Goal: Use online tool/utility: Use online tool/utility

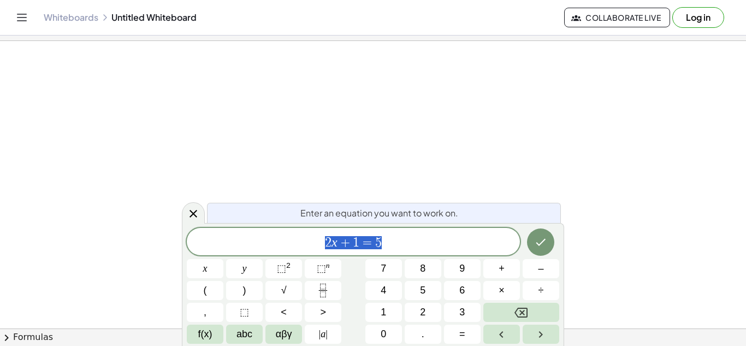
scroll to position [1, 0]
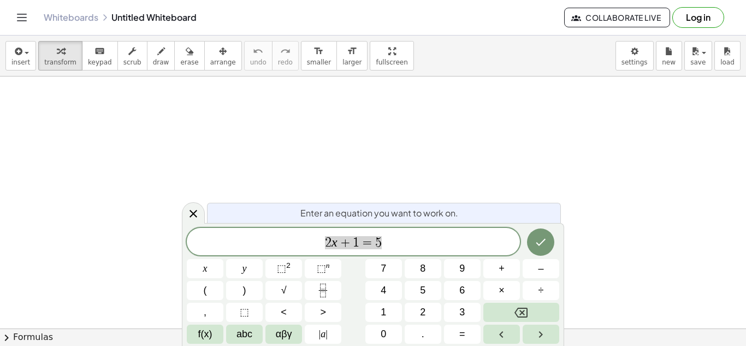
click at [421, 241] on span "2 x + 1 = 5" at bounding box center [353, 242] width 333 height 15
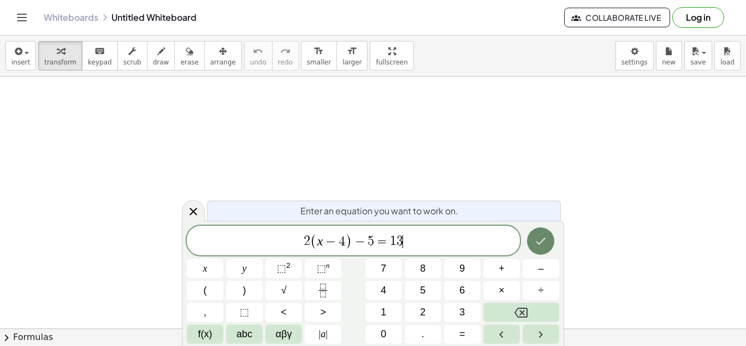
click at [542, 237] on icon "Done" at bounding box center [540, 240] width 13 height 13
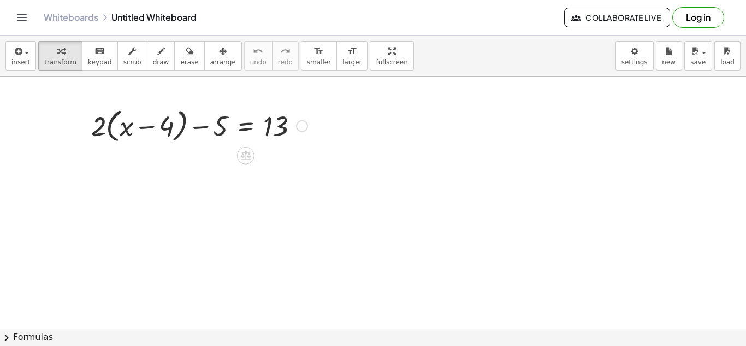
click at [105, 128] on div at bounding box center [199, 124] width 227 height 41
click at [110, 127] on div at bounding box center [199, 124] width 227 height 41
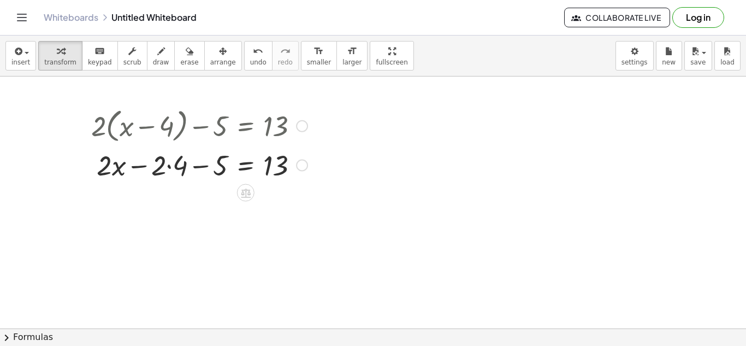
click at [165, 166] on div at bounding box center [199, 164] width 227 height 37
click at [167, 167] on div at bounding box center [199, 164] width 227 height 37
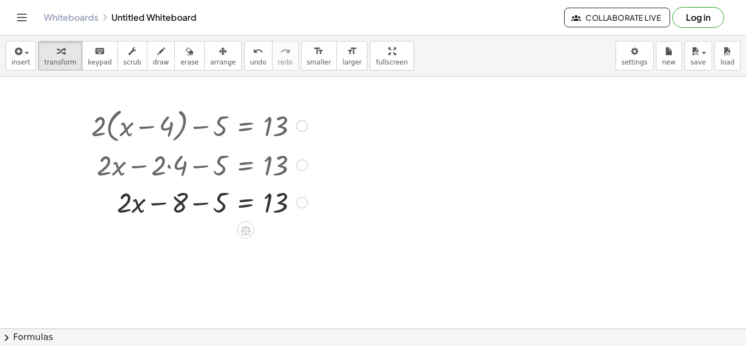
click at [212, 201] on div at bounding box center [199, 201] width 227 height 37
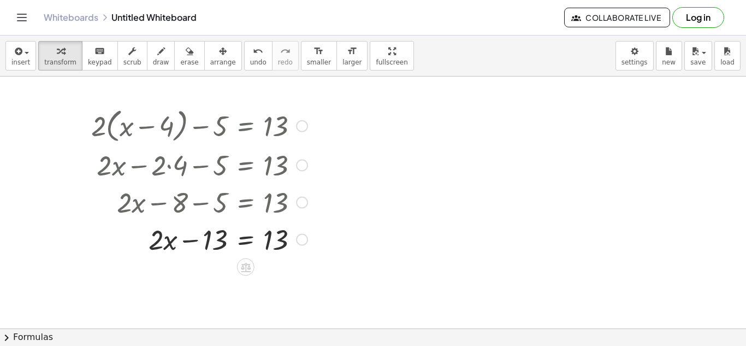
click at [212, 242] on div at bounding box center [199, 238] width 227 height 37
click at [190, 241] on div at bounding box center [199, 238] width 227 height 37
drag, startPoint x: 201, startPoint y: 240, endPoint x: 276, endPoint y: 241, distance: 75.3
click at [276, 241] on div at bounding box center [199, 238] width 227 height 37
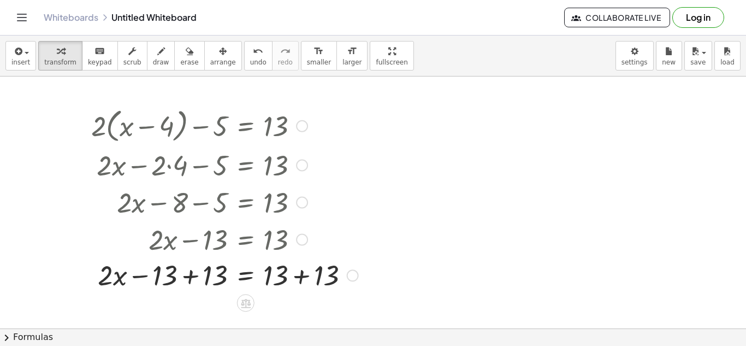
click at [281, 241] on div at bounding box center [225, 238] width 278 height 37
click at [283, 276] on div at bounding box center [225, 275] width 278 height 37
click at [306, 283] on div at bounding box center [225, 275] width 278 height 37
click at [192, 278] on div at bounding box center [202, 275] width 232 height 37
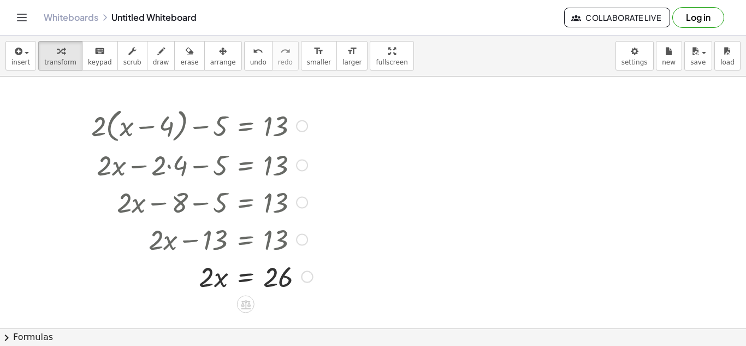
click at [215, 282] on div at bounding box center [202, 275] width 232 height 37
click at [245, 300] on icon at bounding box center [246, 304] width 10 height 9
click at [265, 302] on span "÷" at bounding box center [267, 304] width 6 height 16
click at [218, 288] on div at bounding box center [203, 275] width 234 height 55
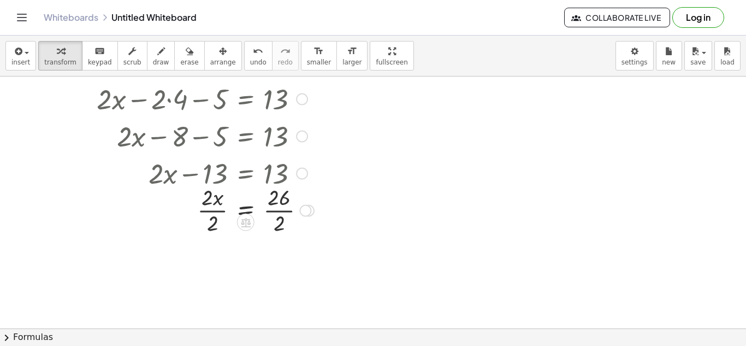
scroll to position [62, 0]
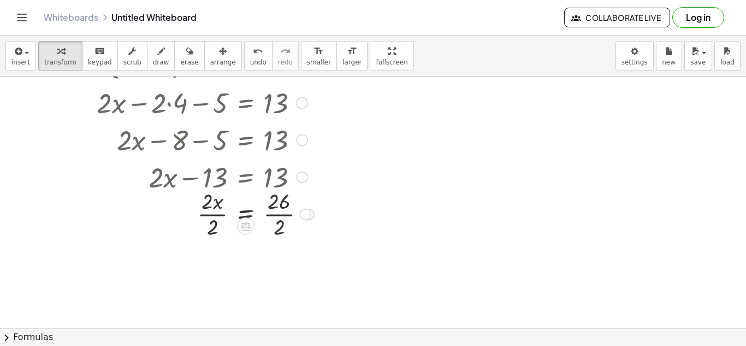
click at [213, 215] on div at bounding box center [203, 213] width 234 height 55
click at [277, 269] on div at bounding box center [203, 268] width 234 height 55
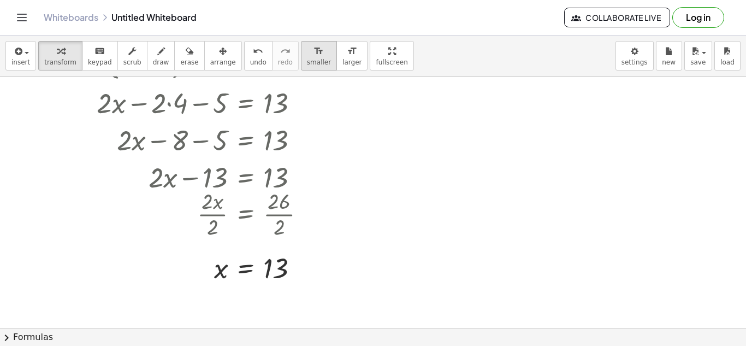
click at [313, 45] on icon "format_size" at bounding box center [318, 51] width 10 height 13
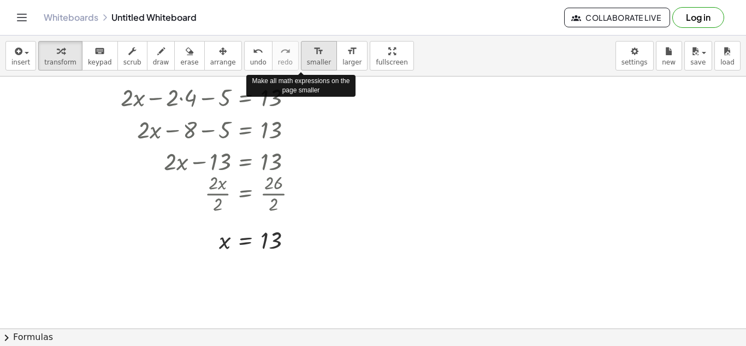
click at [313, 50] on icon "format_size" at bounding box center [318, 51] width 10 height 13
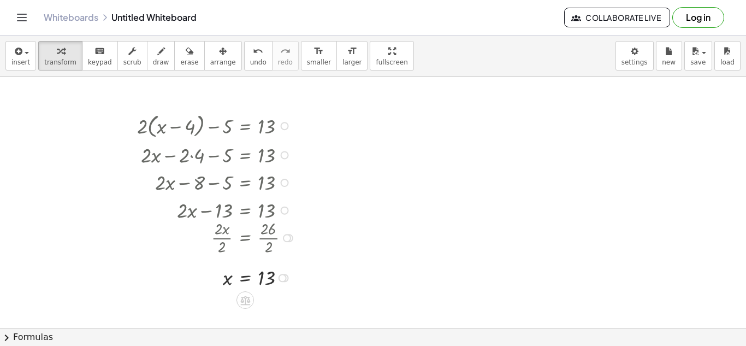
scroll to position [1, 0]
click at [347, 50] on icon "format_size" at bounding box center [352, 51] width 10 height 13
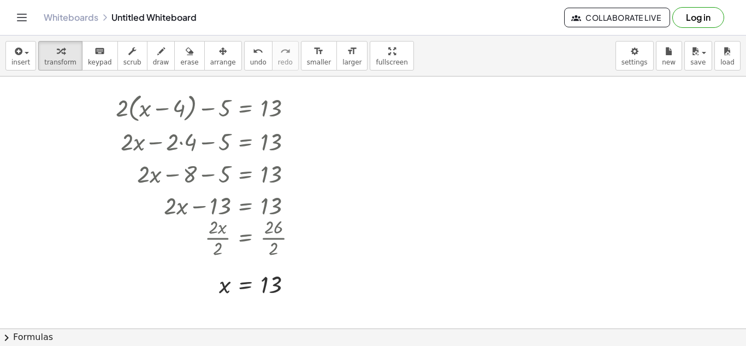
scroll to position [14, 0]
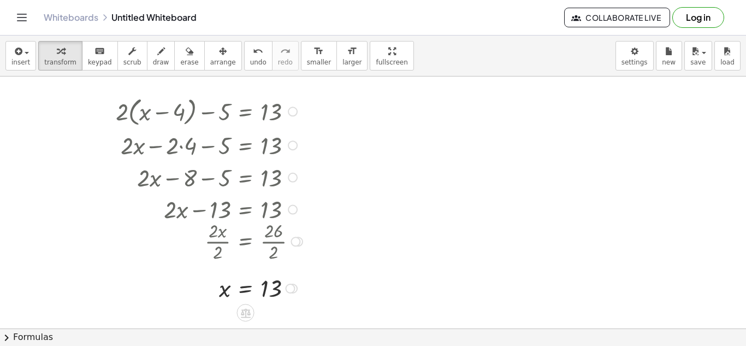
click at [291, 111] on div at bounding box center [293, 111] width 10 height 10
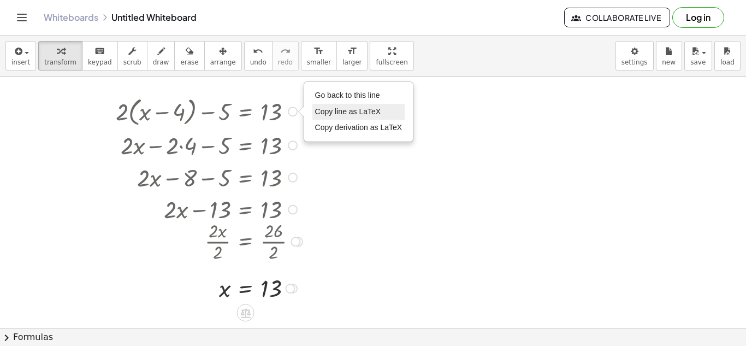
click at [326, 104] on li "Copy line as LaTeX" at bounding box center [358, 112] width 93 height 16
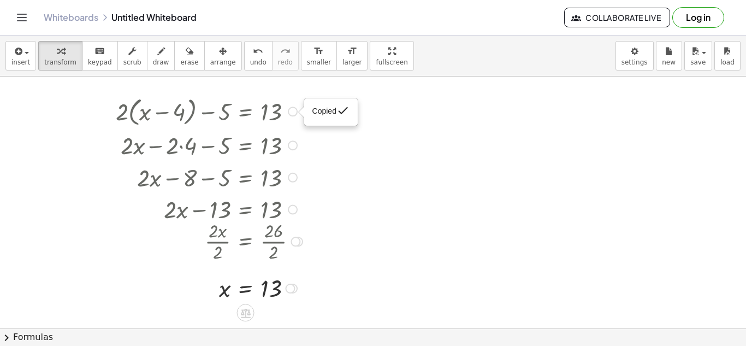
click at [294, 111] on div "Copied done" at bounding box center [293, 111] width 10 height 10
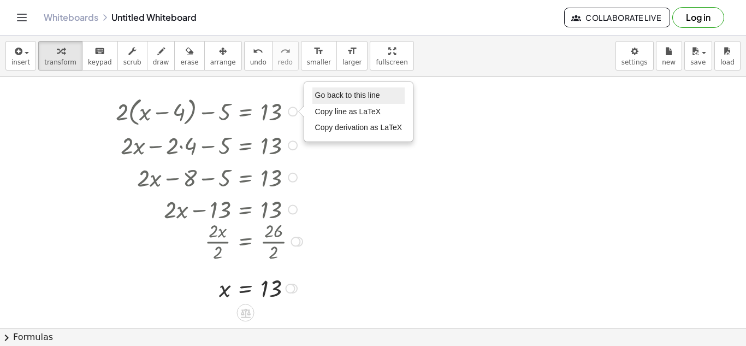
click at [336, 96] on span "Go back to this line" at bounding box center [347, 95] width 65 height 9
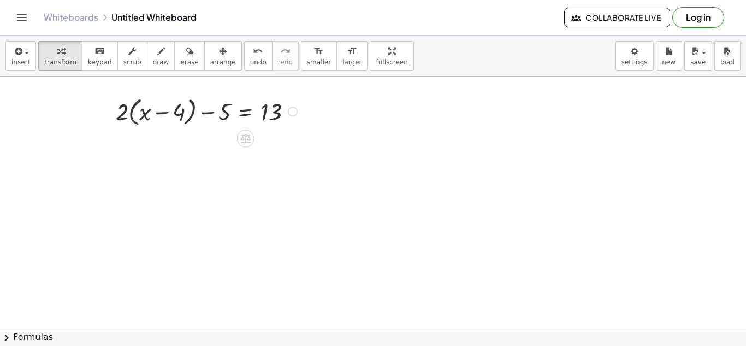
click at [289, 110] on div "Go back to this line Copy line as LaTeX Copy derivation as LaTeX" at bounding box center [293, 111] width 10 height 10
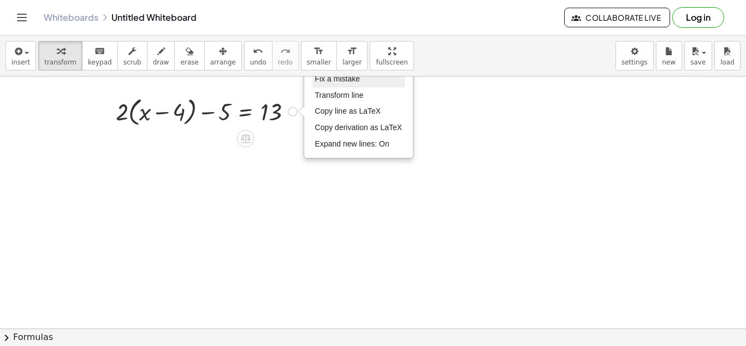
click at [344, 83] on span "Fix a mistake" at bounding box center [337, 78] width 45 height 9
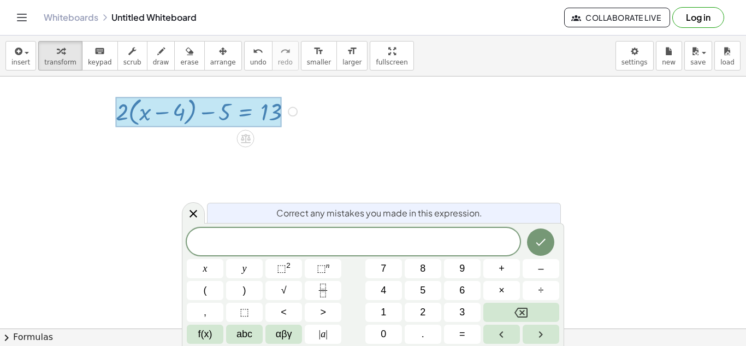
scroll to position [4, 0]
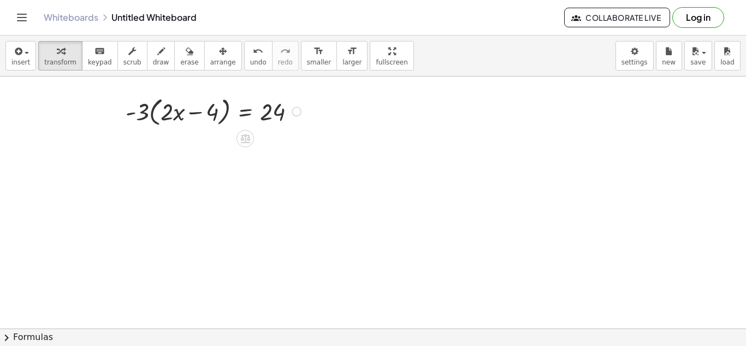
click at [154, 111] on div at bounding box center [215, 110] width 190 height 35
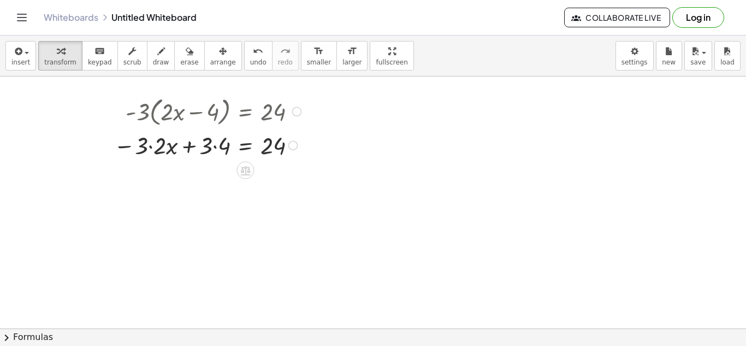
click at [151, 145] on div at bounding box center [209, 144] width 202 height 32
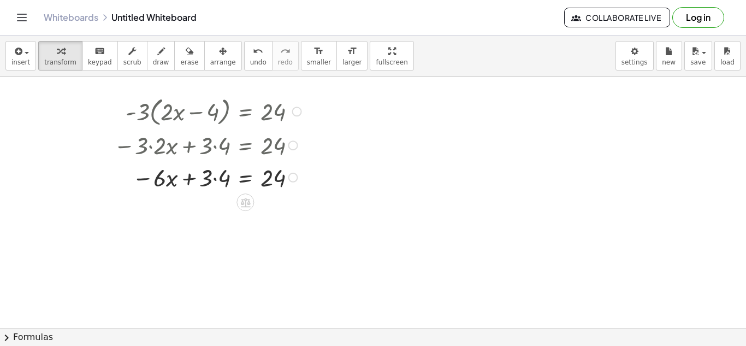
click at [215, 177] on div at bounding box center [209, 176] width 202 height 32
drag, startPoint x: 201, startPoint y: 177, endPoint x: 282, endPoint y: 183, distance: 81.6
click at [282, 183] on div at bounding box center [209, 176] width 202 height 32
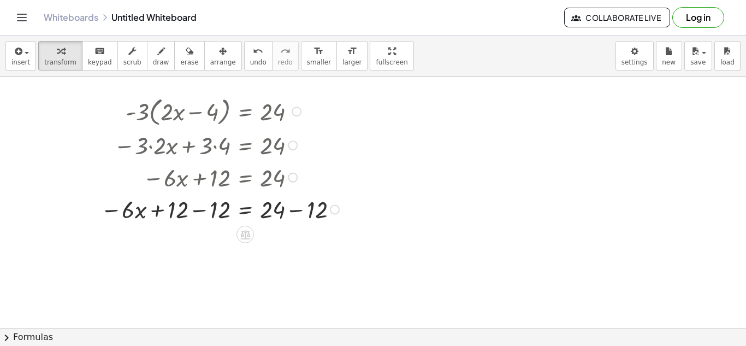
click at [297, 212] on div at bounding box center [221, 208] width 253 height 32
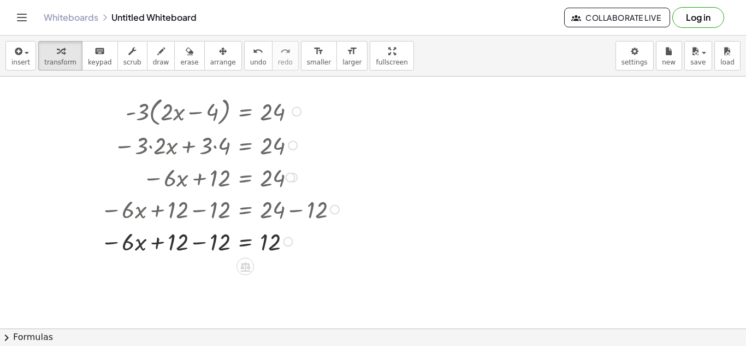
click at [198, 239] on div at bounding box center [221, 240] width 253 height 32
click at [242, 264] on icon at bounding box center [245, 266] width 10 height 9
click at [264, 266] on span "÷" at bounding box center [267, 267] width 6 height 16
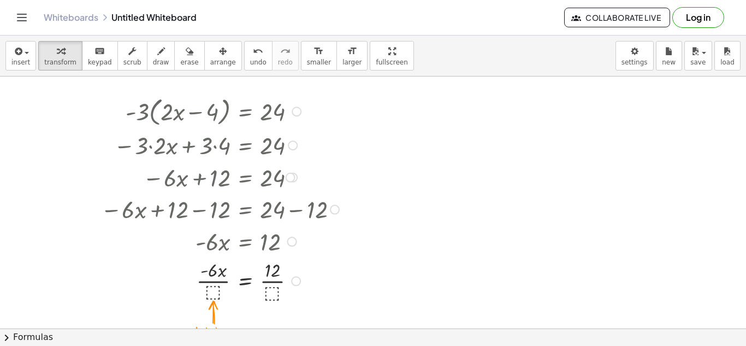
click at [209, 293] on div at bounding box center [221, 280] width 253 height 47
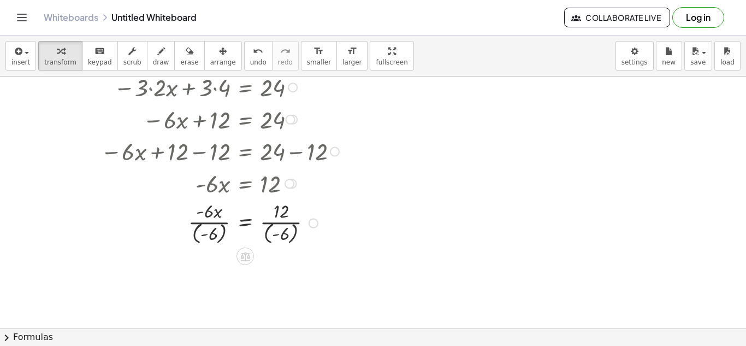
scroll to position [77, 0]
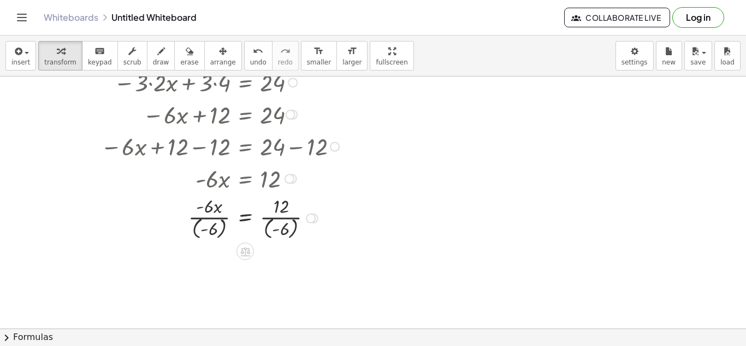
click at [194, 231] on div at bounding box center [221, 217] width 253 height 49
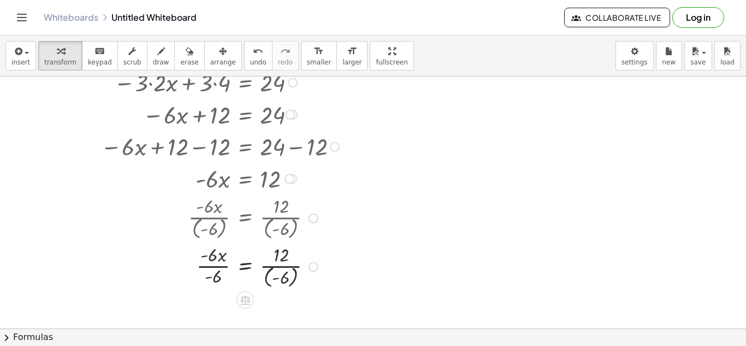
click at [220, 266] on div at bounding box center [221, 265] width 253 height 49
click at [269, 276] on div at bounding box center [221, 265] width 253 height 49
click at [270, 270] on div at bounding box center [221, 265] width 253 height 47
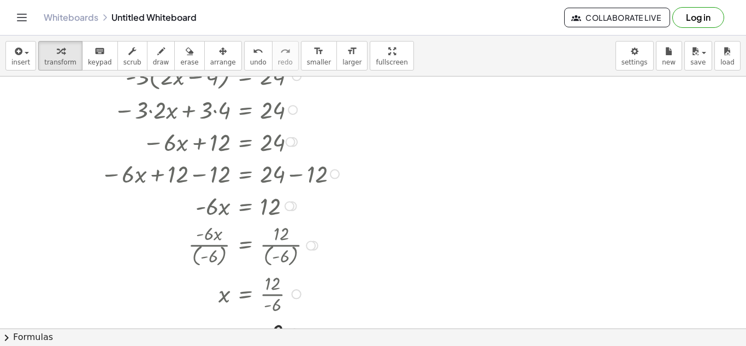
scroll to position [52, 0]
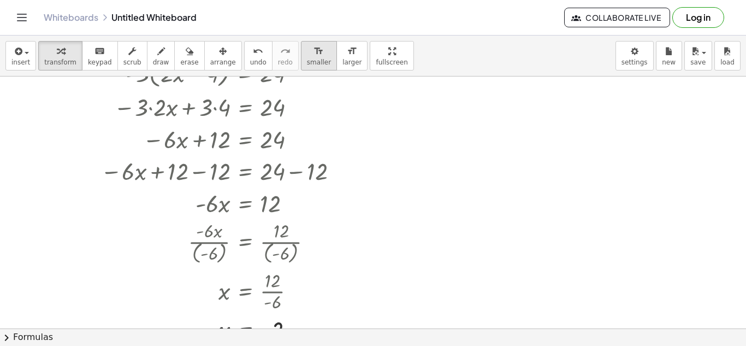
click at [307, 49] on div "format_size" at bounding box center [319, 50] width 24 height 13
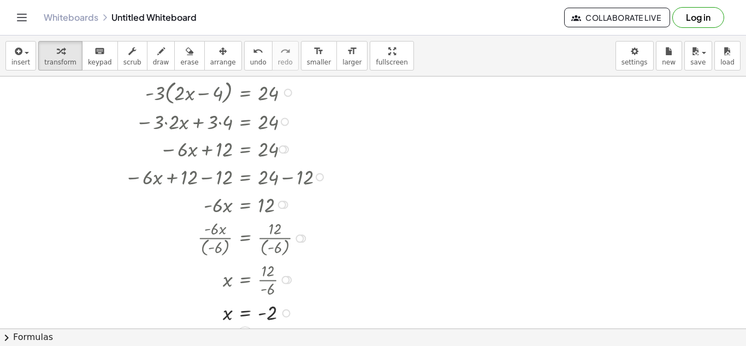
scroll to position [31, 0]
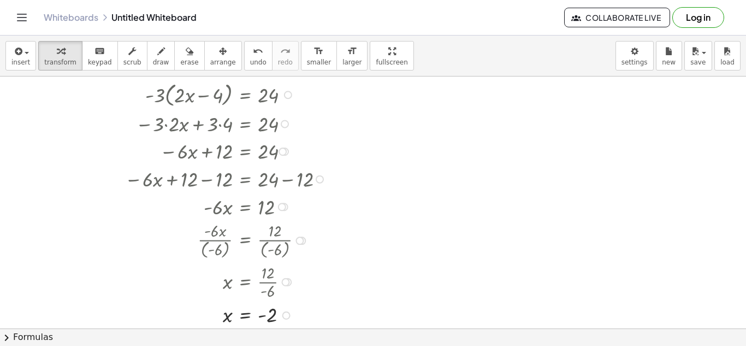
click at [289, 96] on div at bounding box center [288, 95] width 8 height 8
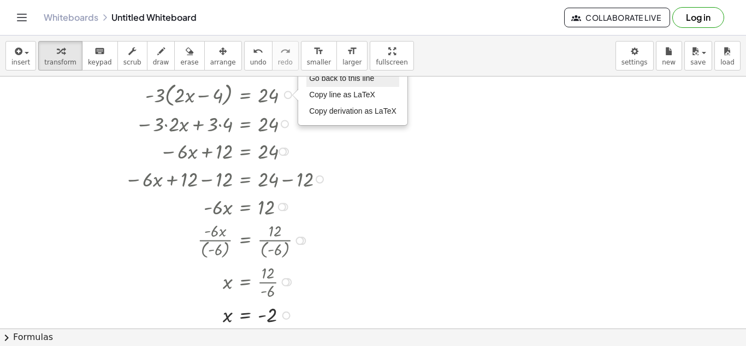
click at [331, 81] on span "Go back to this line" at bounding box center [341, 78] width 65 height 9
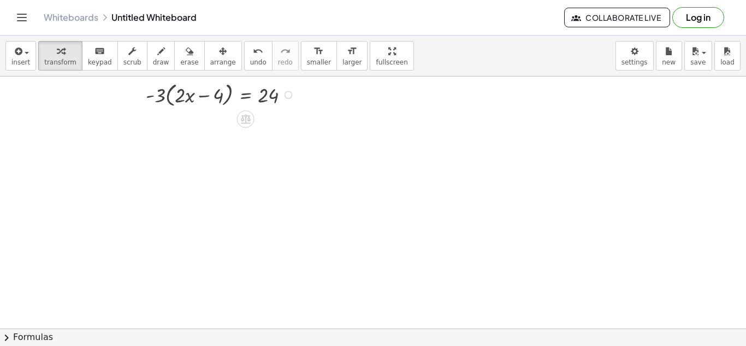
scroll to position [3, 0]
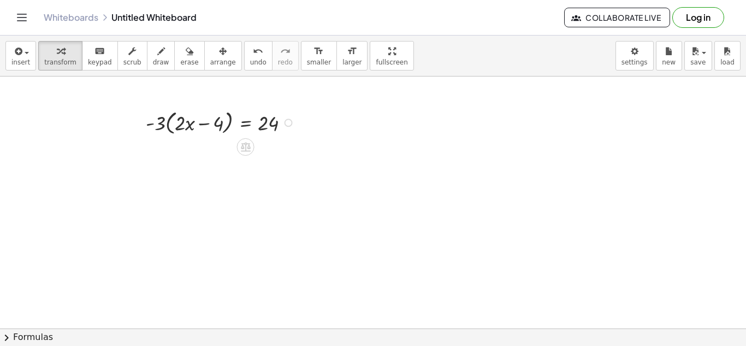
click at [288, 124] on div "Go back to this line Copy line as LaTeX Copy derivation as LaTeX" at bounding box center [288, 122] width 8 height 8
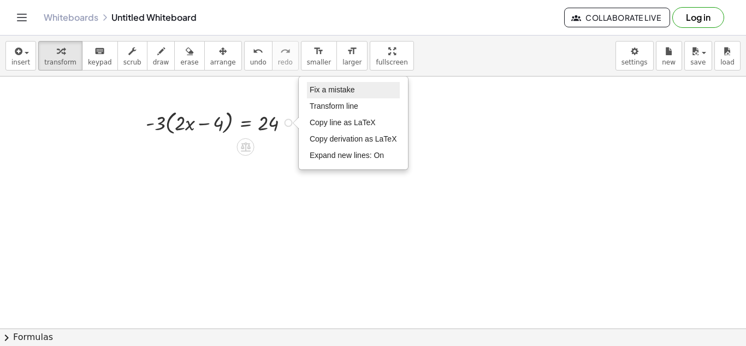
click at [313, 86] on span "Fix a mistake" at bounding box center [332, 89] width 45 height 9
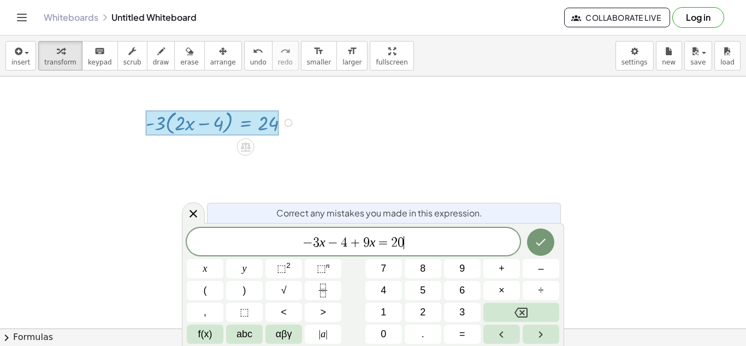
scroll to position [0, 0]
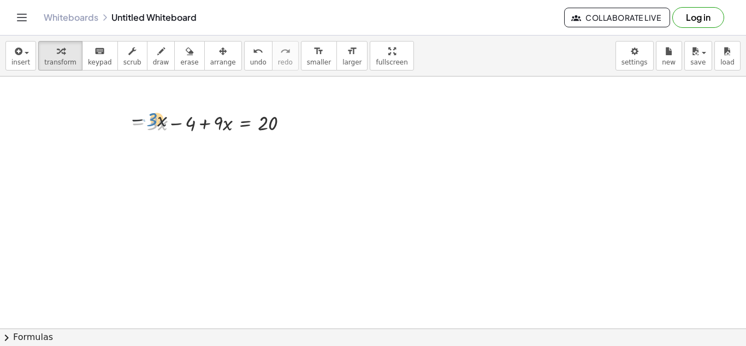
click at [150, 120] on div at bounding box center [211, 122] width 176 height 28
drag, startPoint x: 146, startPoint y: 120, endPoint x: 156, endPoint y: 123, distance: 10.9
click at [156, 123] on div at bounding box center [211, 122] width 176 height 28
click at [156, 124] on div at bounding box center [211, 122] width 176 height 28
drag, startPoint x: 156, startPoint y: 124, endPoint x: 161, endPoint y: 130, distance: 7.7
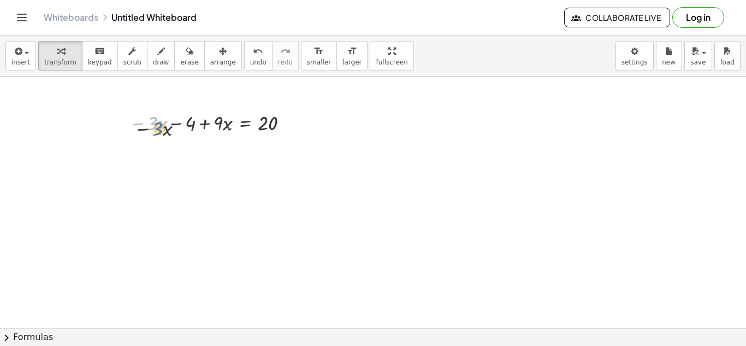
click at [161, 130] on div at bounding box center [211, 122] width 176 height 28
drag, startPoint x: 154, startPoint y: 121, endPoint x: 227, endPoint y: 123, distance: 73.2
drag, startPoint x: 186, startPoint y: 151, endPoint x: 271, endPoint y: 152, distance: 85.7
click at [271, 152] on div at bounding box center [211, 150] width 176 height 28
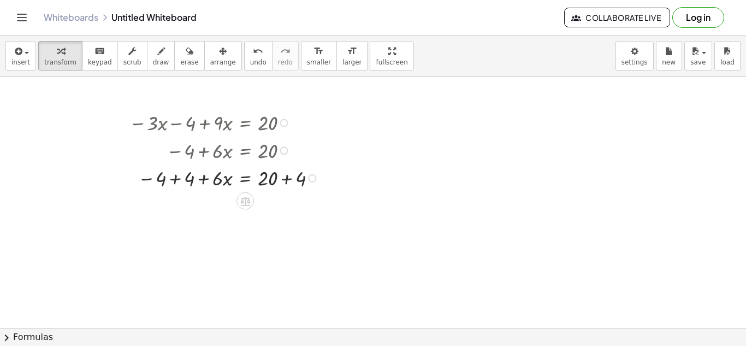
click at [287, 178] on div at bounding box center [225, 177] width 204 height 28
click at [176, 205] on div at bounding box center [225, 205] width 204 height 28
click at [245, 225] on icon at bounding box center [245, 228] width 10 height 9
click at [264, 233] on span "÷" at bounding box center [267, 229] width 6 height 16
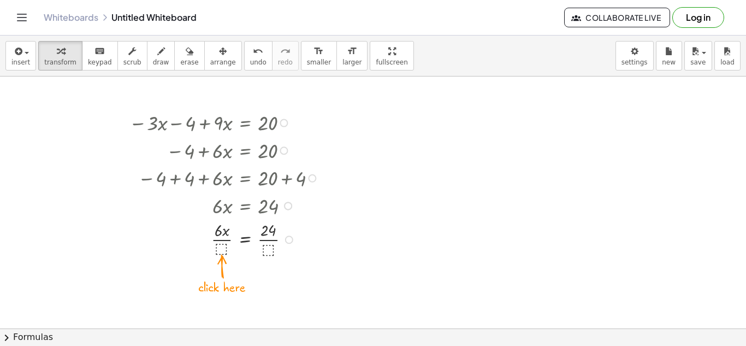
click at [223, 246] on div at bounding box center [225, 238] width 204 height 40
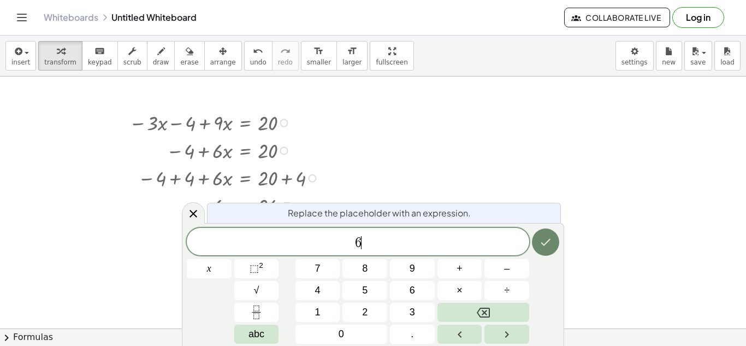
click at [551, 238] on icon "Done" at bounding box center [545, 241] width 13 height 13
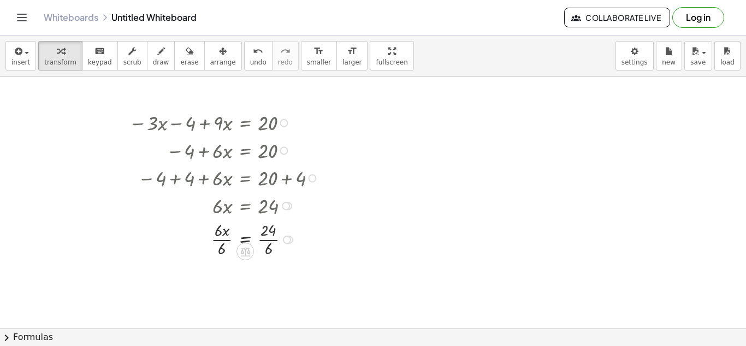
click at [224, 241] on div at bounding box center [225, 238] width 204 height 40
click at [266, 281] on div at bounding box center [225, 278] width 204 height 40
click at [342, 62] on span "larger" at bounding box center [351, 62] width 19 height 8
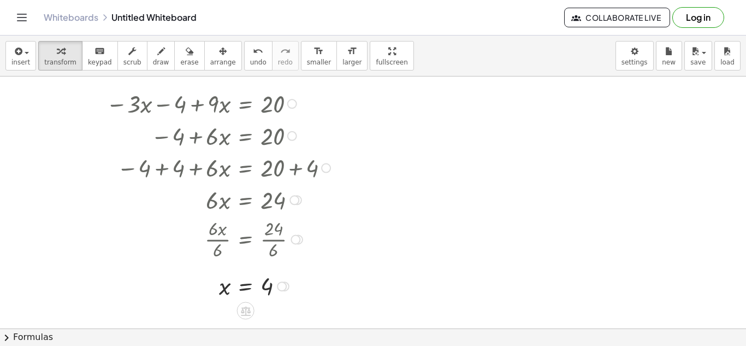
scroll to position [21, 0]
